Goal: Find specific page/section: Find specific page/section

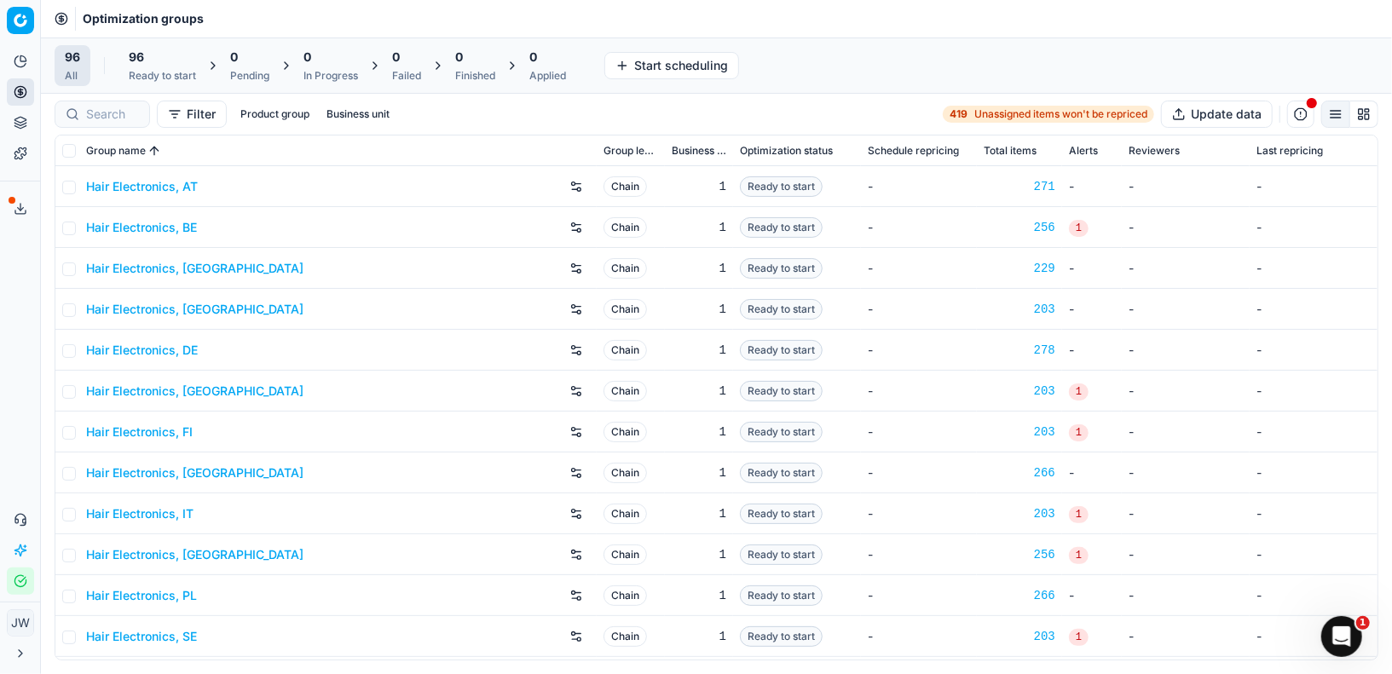
click at [104, 98] on div "Filter Product group Business unit 419 Unassigned items won't be repriced Updat…" at bounding box center [716, 114] width 1351 height 41
click at [101, 118] on input at bounding box center [179, 114] width 187 height 17
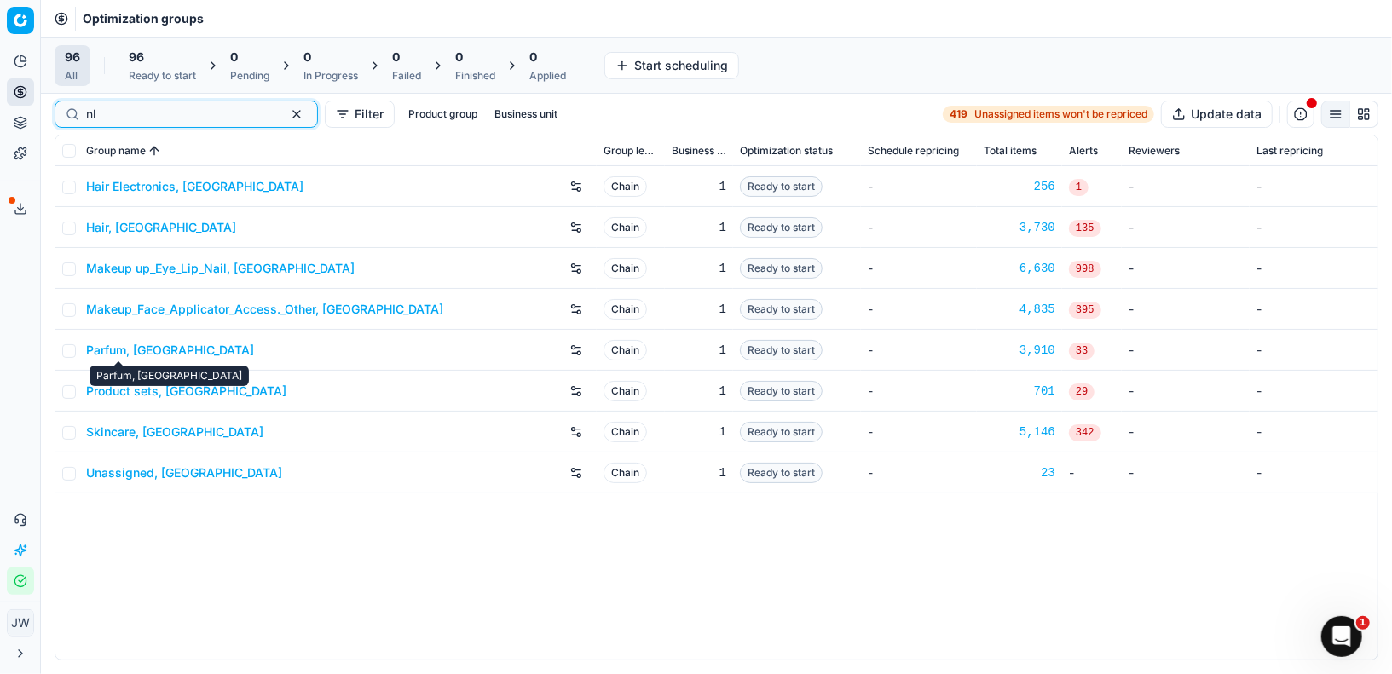
type input "nl"
click at [136, 346] on link "Parfum, [GEOGRAPHIC_DATA]" at bounding box center [170, 350] width 168 height 17
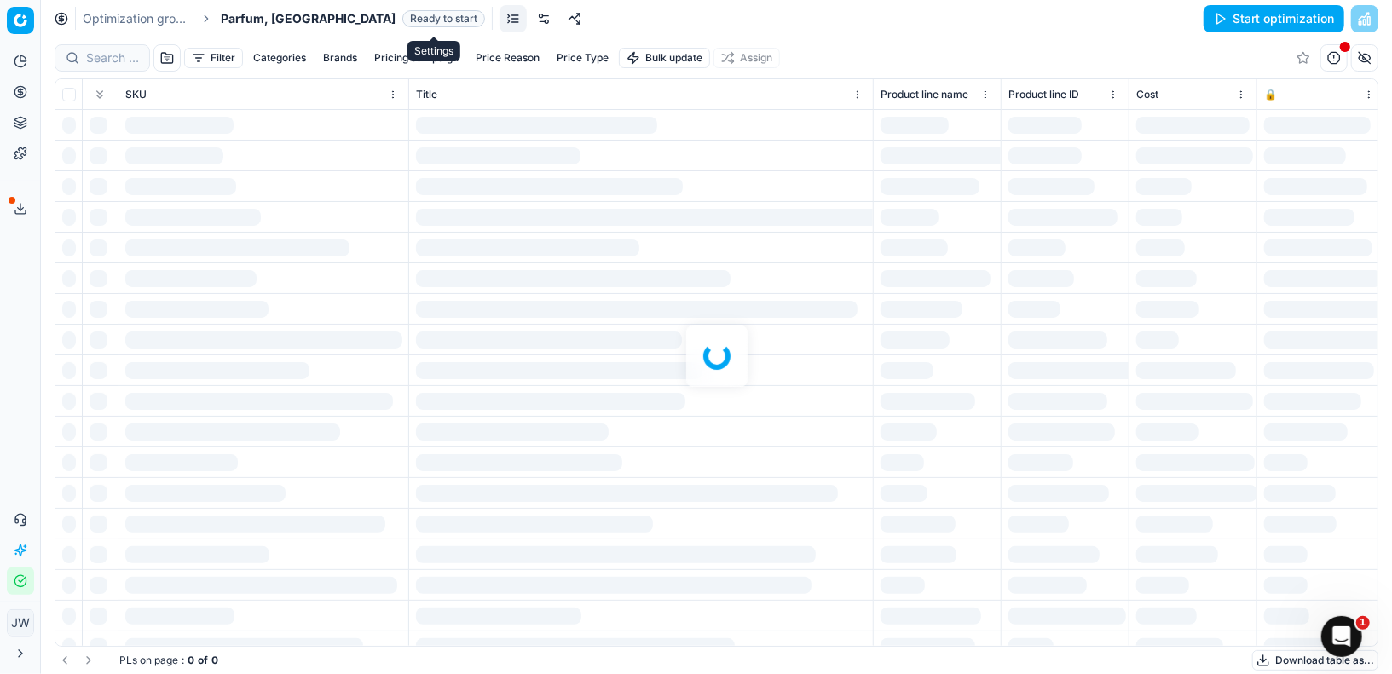
click at [530, 23] on link at bounding box center [543, 18] width 27 height 27
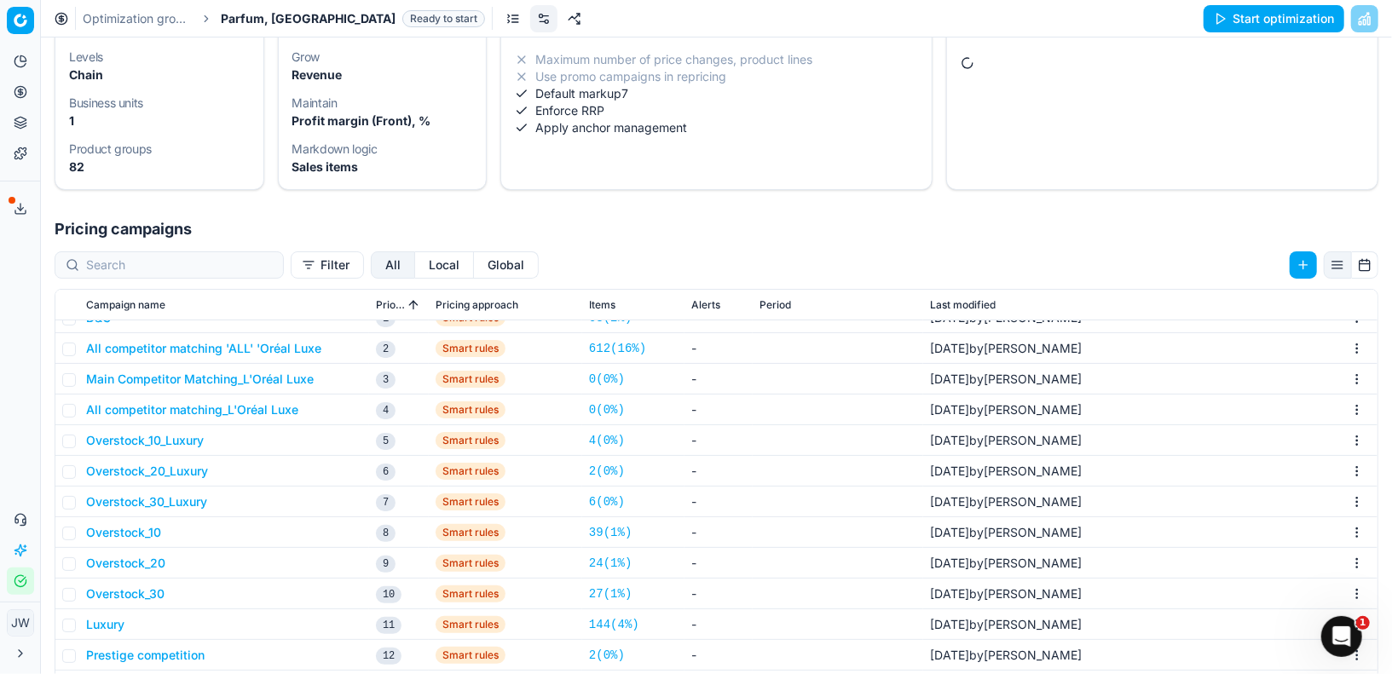
scroll to position [130, 0]
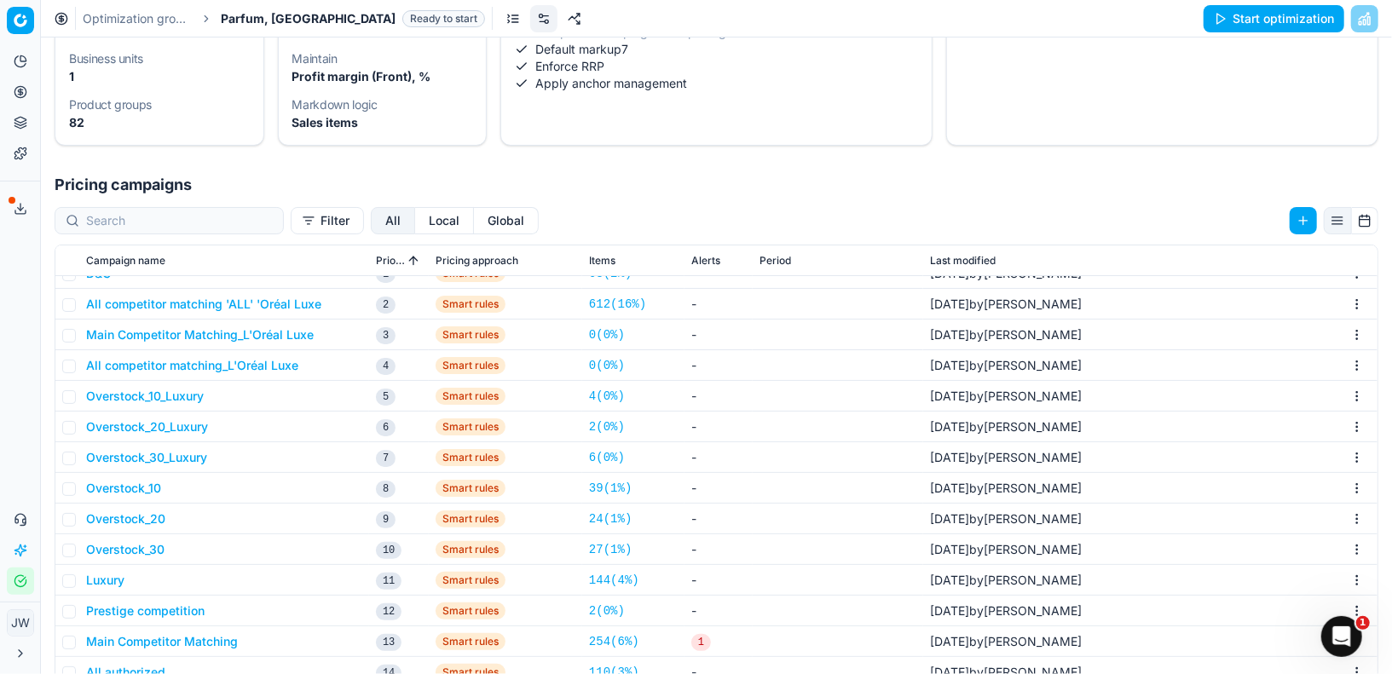
click at [415, 209] on button "Local" at bounding box center [444, 220] width 59 height 27
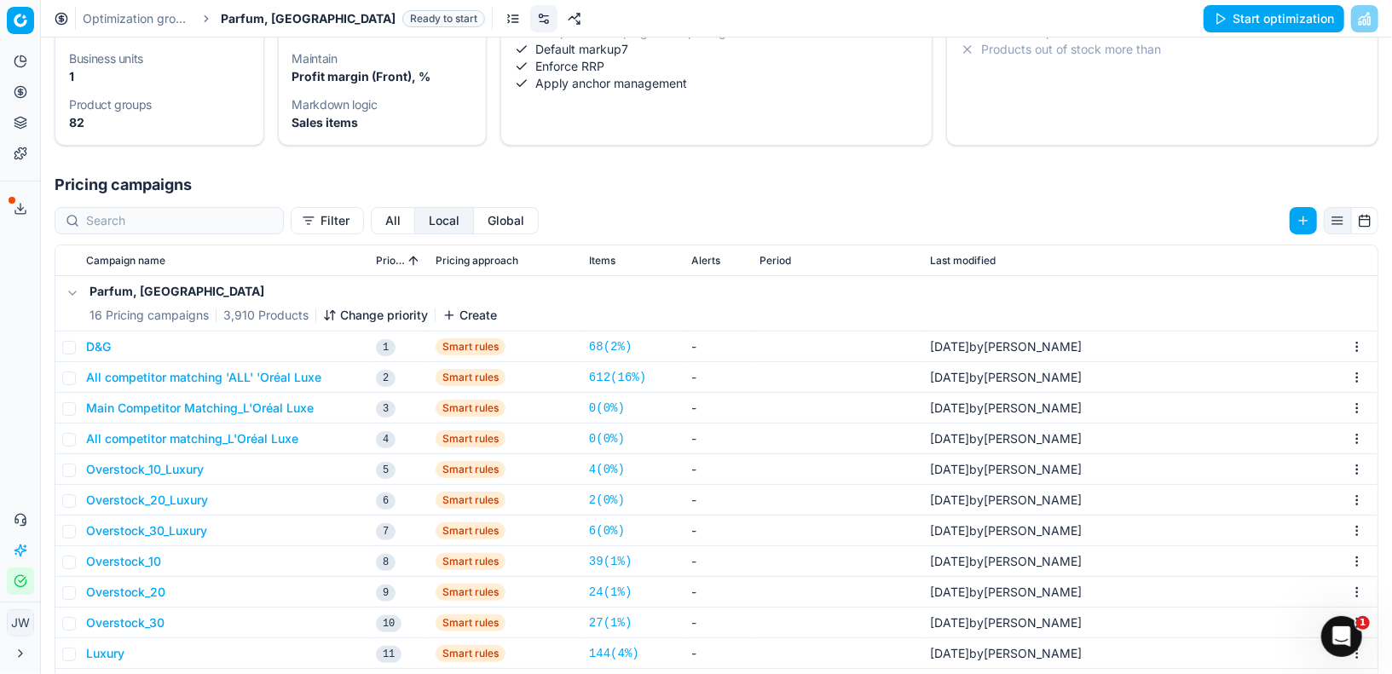
click at [95, 343] on button "D&G" at bounding box center [98, 346] width 25 height 17
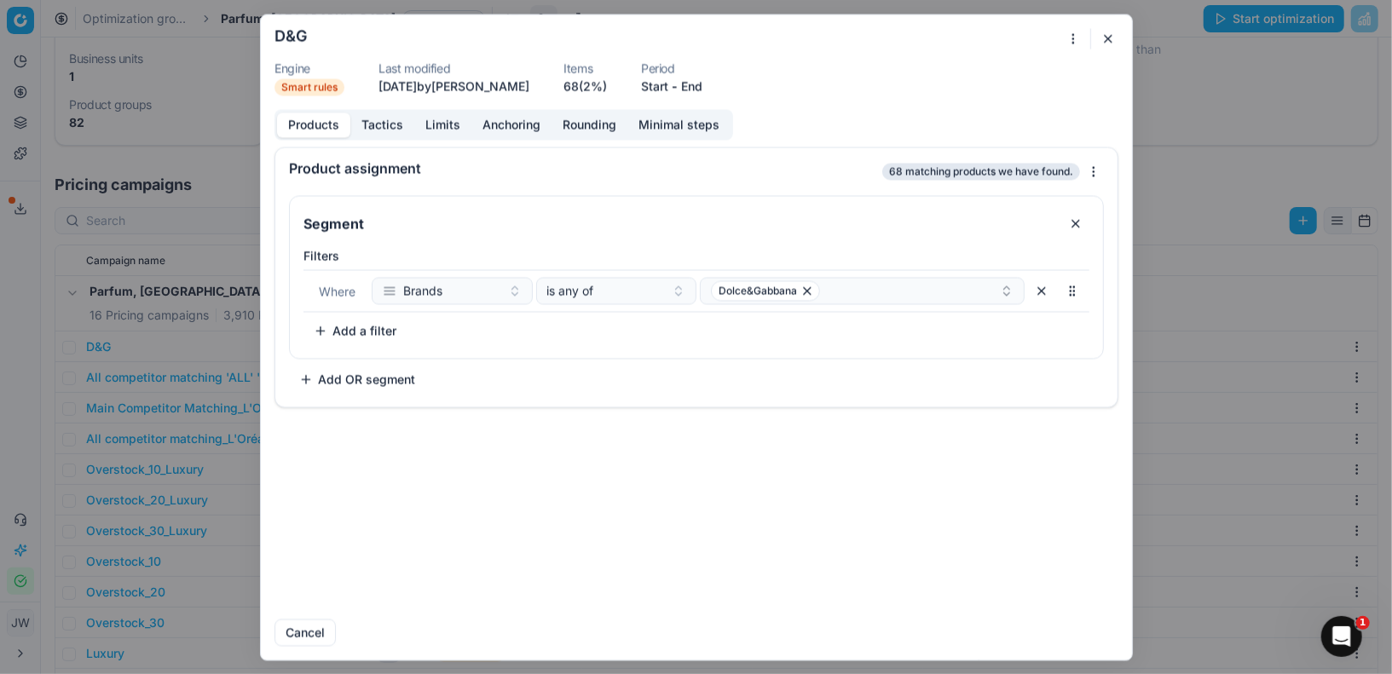
click at [1095, 38] on div at bounding box center [1080, 38] width 35 height 20
click at [1105, 40] on button "button" at bounding box center [1108, 38] width 20 height 20
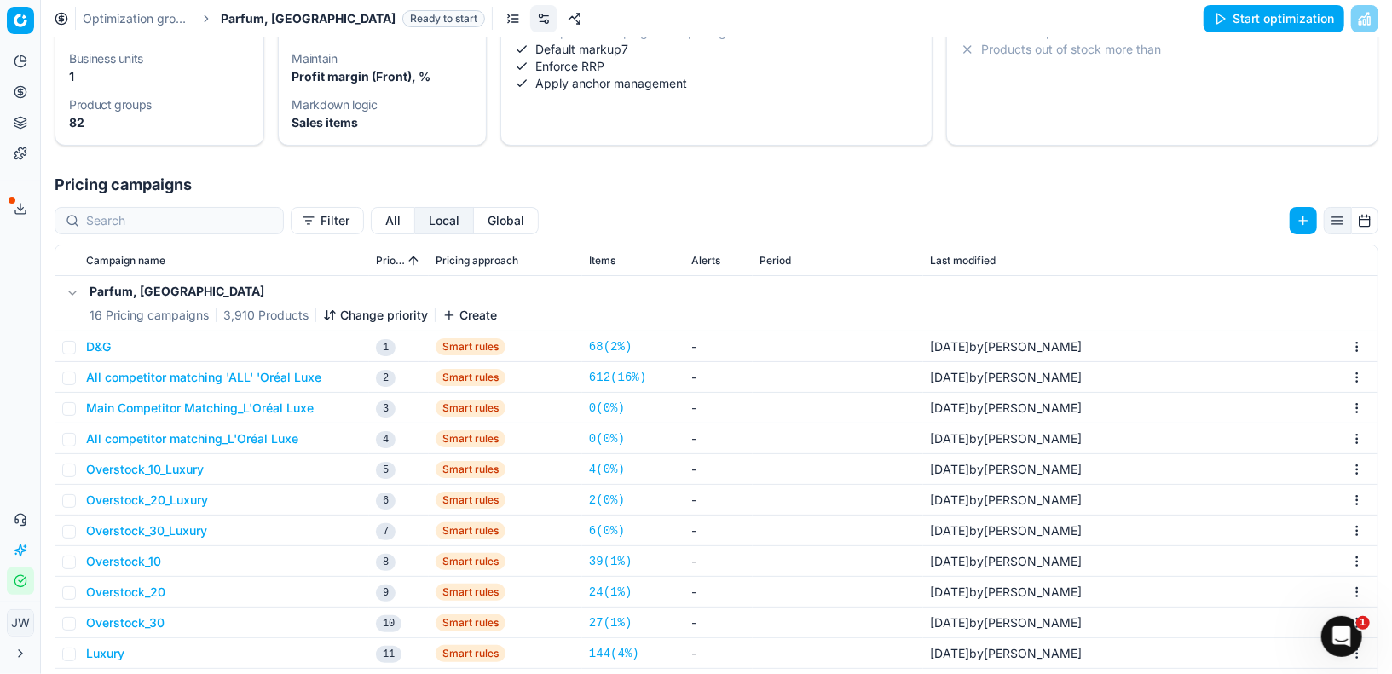
click at [24, 93] on icon at bounding box center [21, 92] width 14 height 14
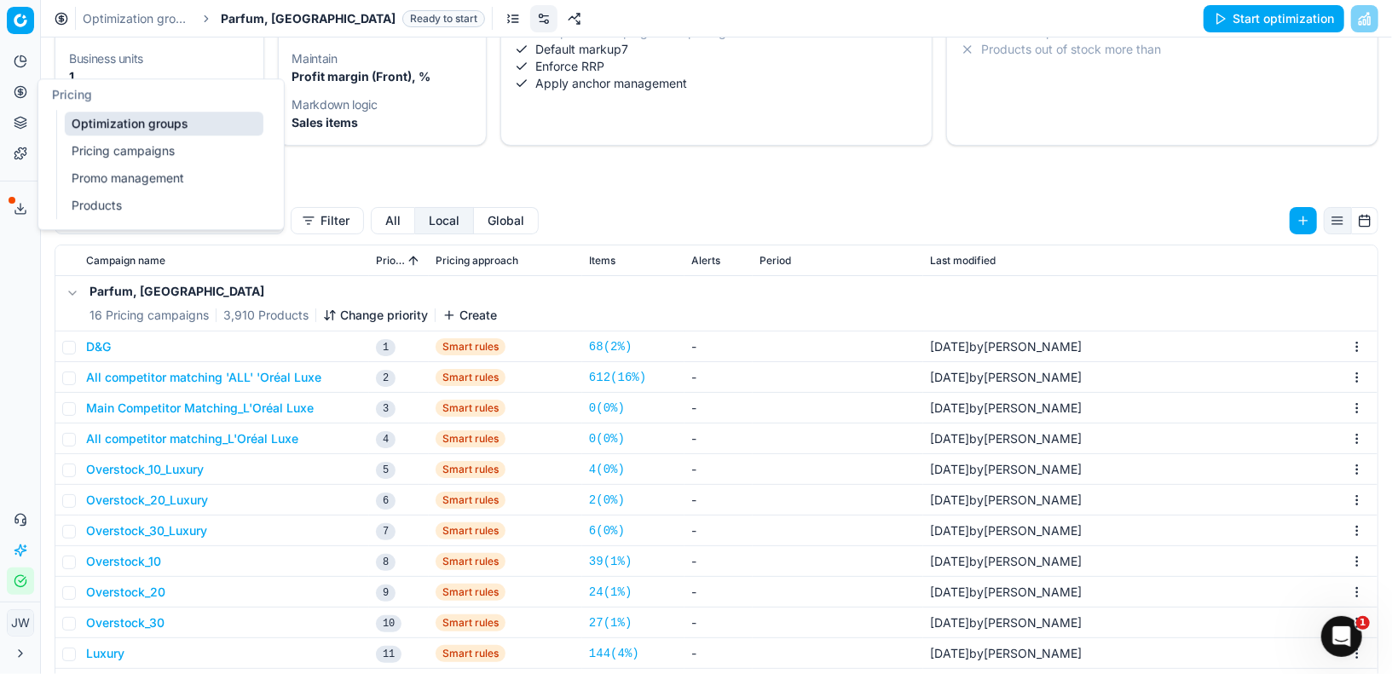
click at [66, 116] on link "Optimization groups" at bounding box center [164, 124] width 199 height 24
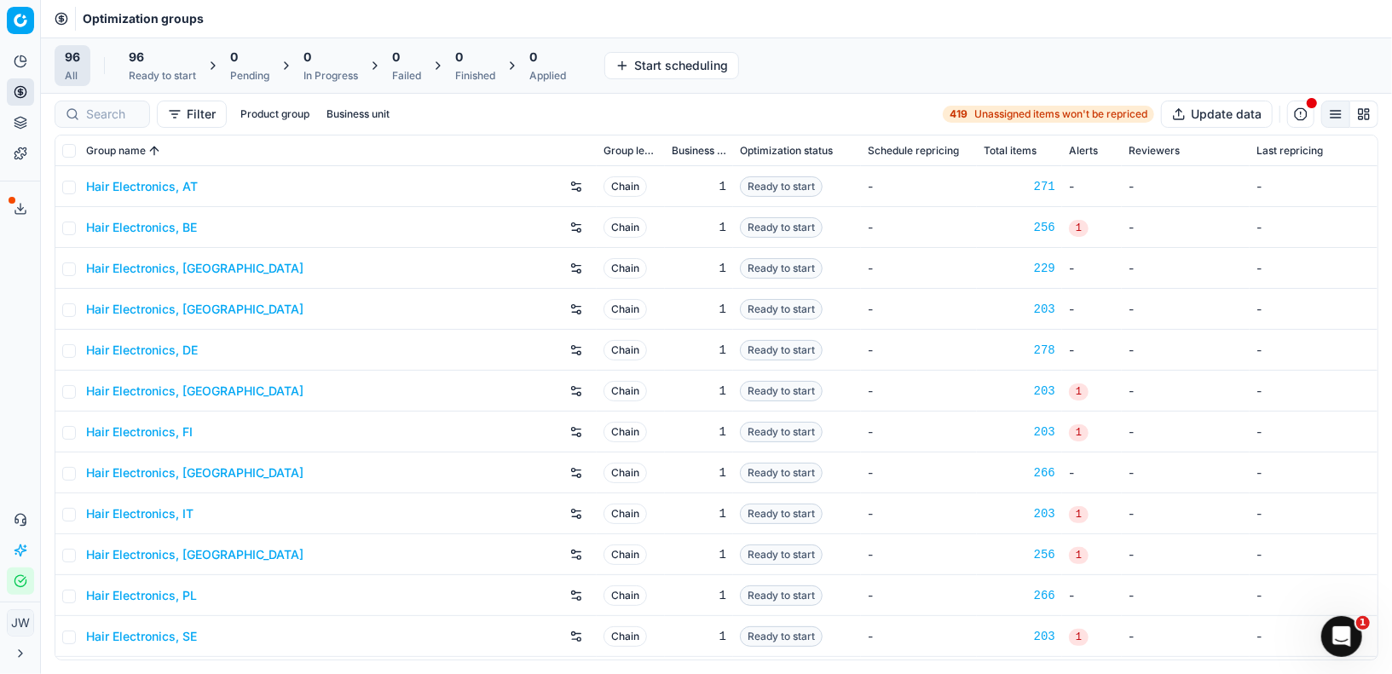
click at [174, 63] on div "96" at bounding box center [162, 57] width 67 height 17
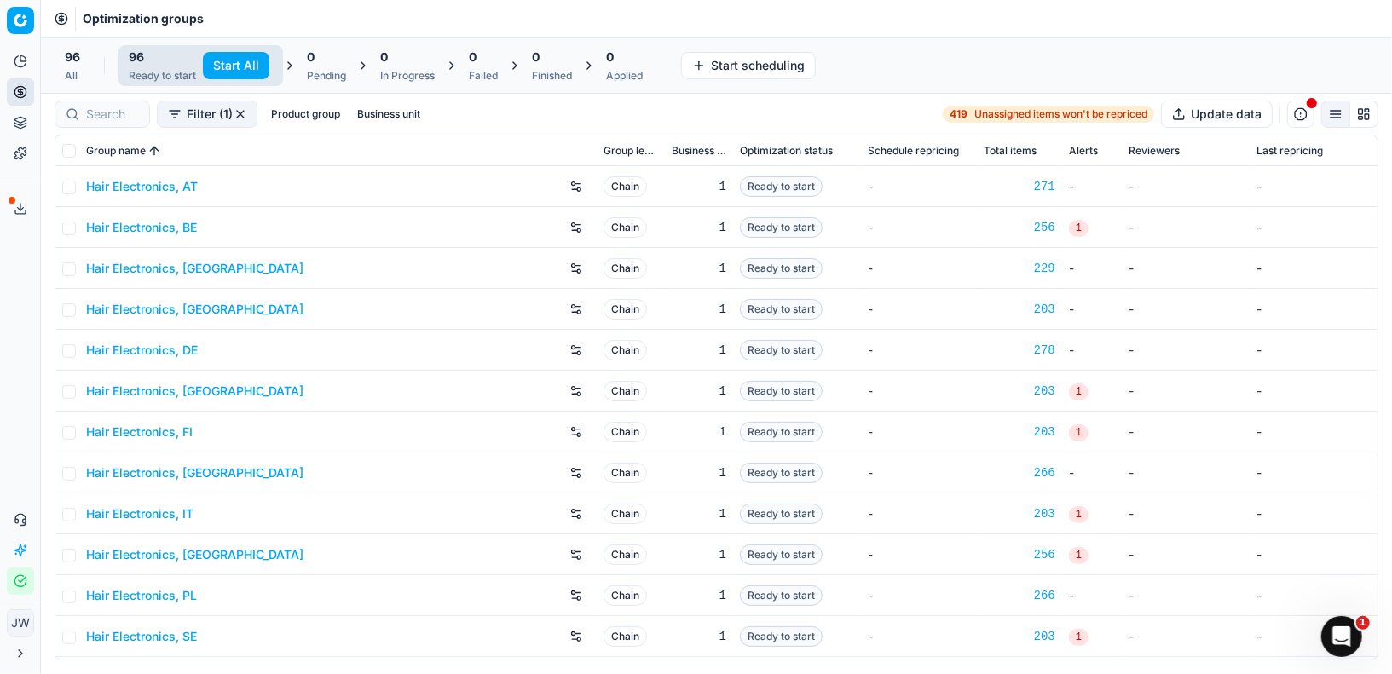
click at [240, 66] on button "Start All" at bounding box center [236, 65] width 66 height 27
